Goal: Task Accomplishment & Management: Complete application form

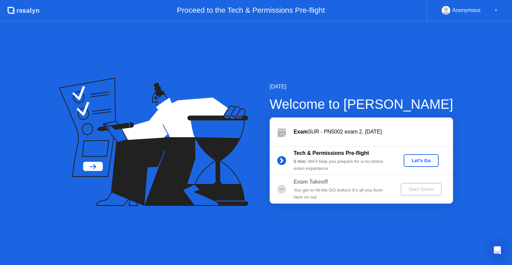
click at [430, 158] on div "Let's Go" at bounding box center [421, 160] width 30 height 5
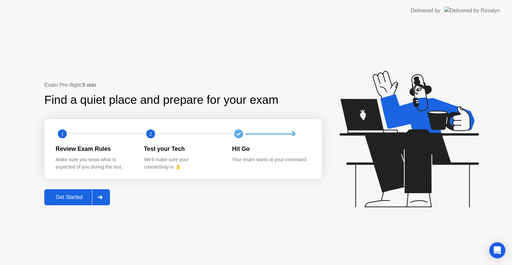
click at [75, 199] on div "Get Started" at bounding box center [69, 197] width 46 height 6
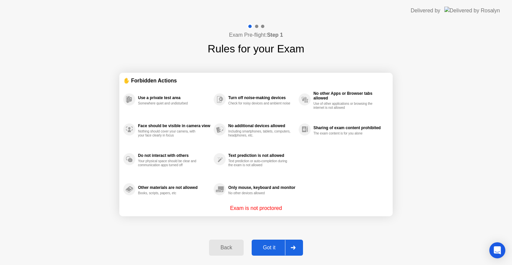
click at [270, 244] on div "Got it" at bounding box center [269, 247] width 31 height 6
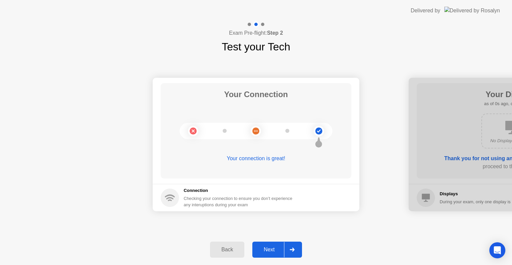
click at [271, 249] on div "Next" at bounding box center [269, 249] width 30 height 6
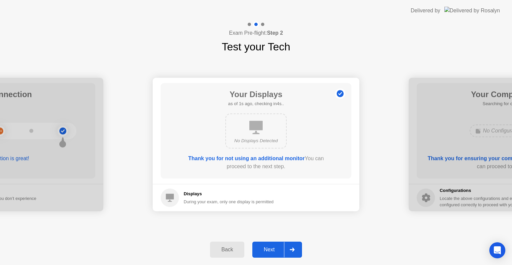
click at [271, 249] on div "Next" at bounding box center [269, 249] width 30 height 6
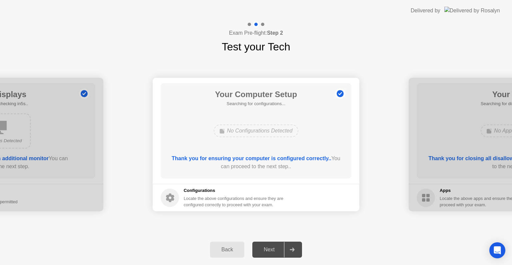
click at [271, 249] on div "Next" at bounding box center [269, 249] width 30 height 6
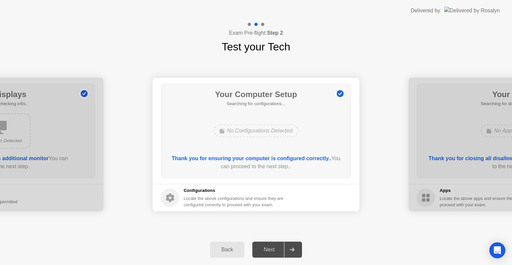
click at [285, 250] on div at bounding box center [292, 249] width 16 height 15
click at [293, 251] on div at bounding box center [292, 249] width 16 height 15
click at [316, 244] on div "Back Next" at bounding box center [256, 249] width 512 height 31
click at [274, 251] on div "Next" at bounding box center [269, 249] width 30 height 6
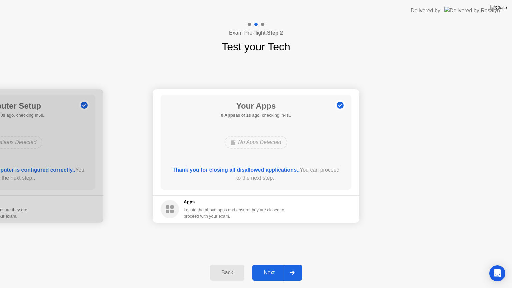
click at [269, 264] on div "Next" at bounding box center [269, 273] width 30 height 6
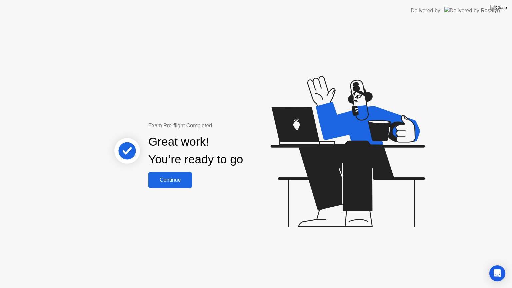
click at [172, 181] on div "Continue" at bounding box center [170, 180] width 40 height 6
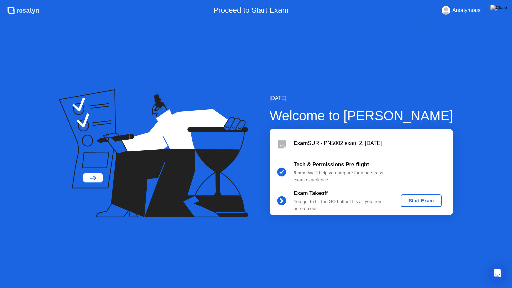
click at [417, 203] on div "Start Exam" at bounding box center [421, 200] width 36 height 5
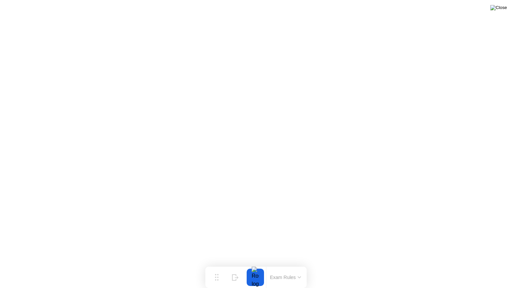
click at [502, 10] on img at bounding box center [498, 7] width 17 height 5
